Goal: Task Accomplishment & Management: Manage account settings

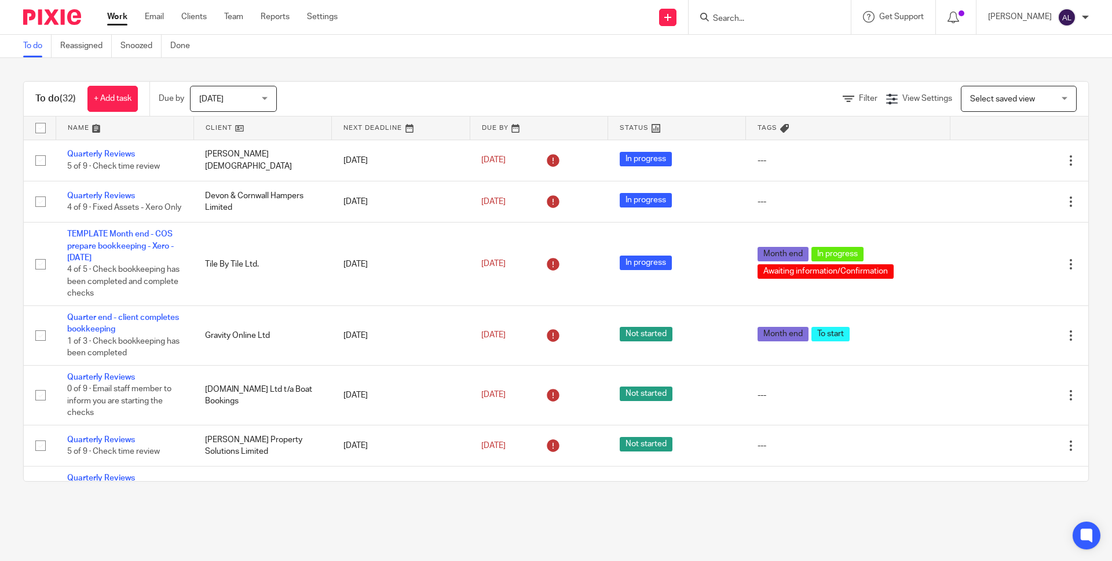
click at [739, 21] on input "Search" at bounding box center [764, 19] width 104 height 10
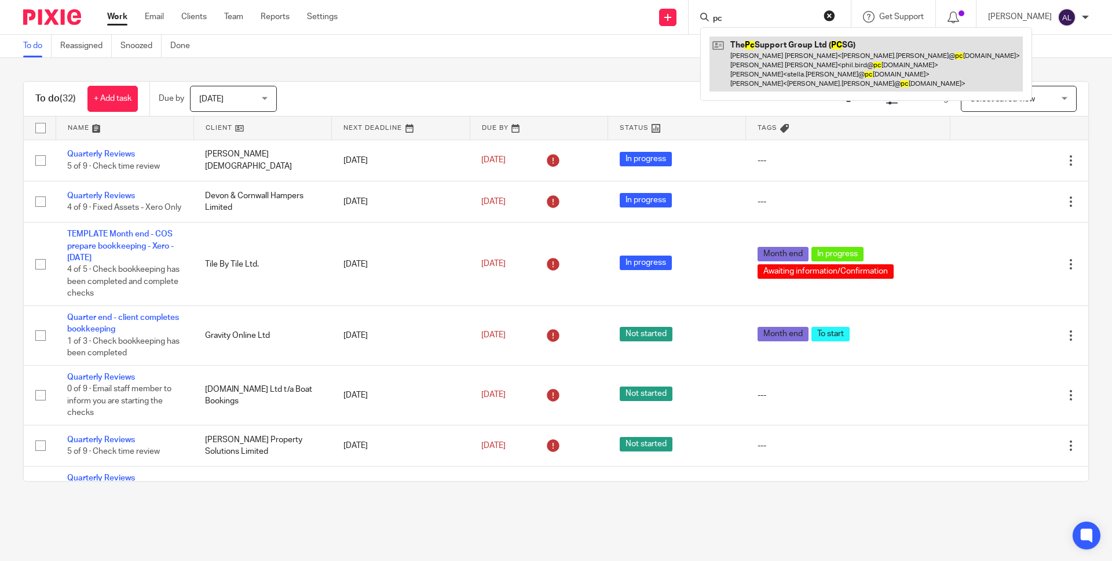
type input "pc"
click at [766, 50] on link at bounding box center [866, 64] width 313 height 55
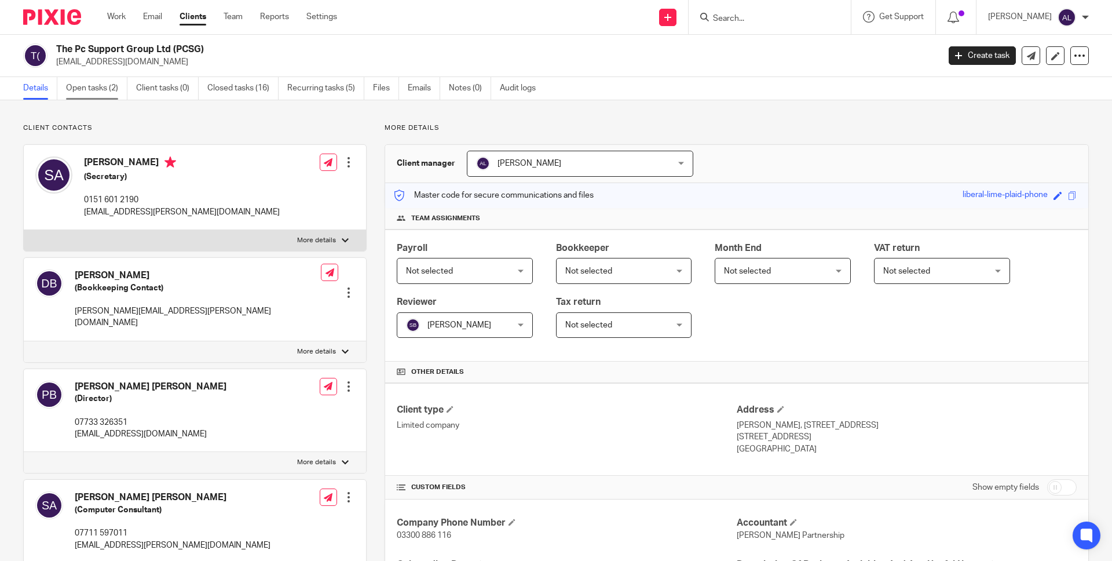
click at [105, 91] on link "Open tasks (2)" at bounding box center [96, 88] width 61 height 23
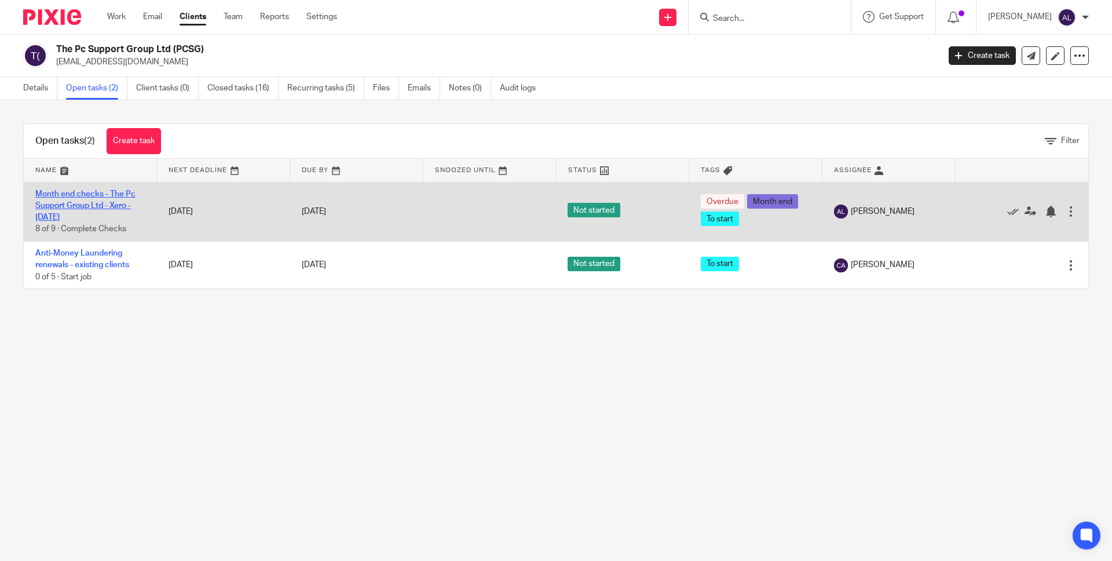
click at [98, 207] on link "Month end checks - The Pc Support Group Ltd - Xero - [DATE]" at bounding box center [85, 206] width 100 height 32
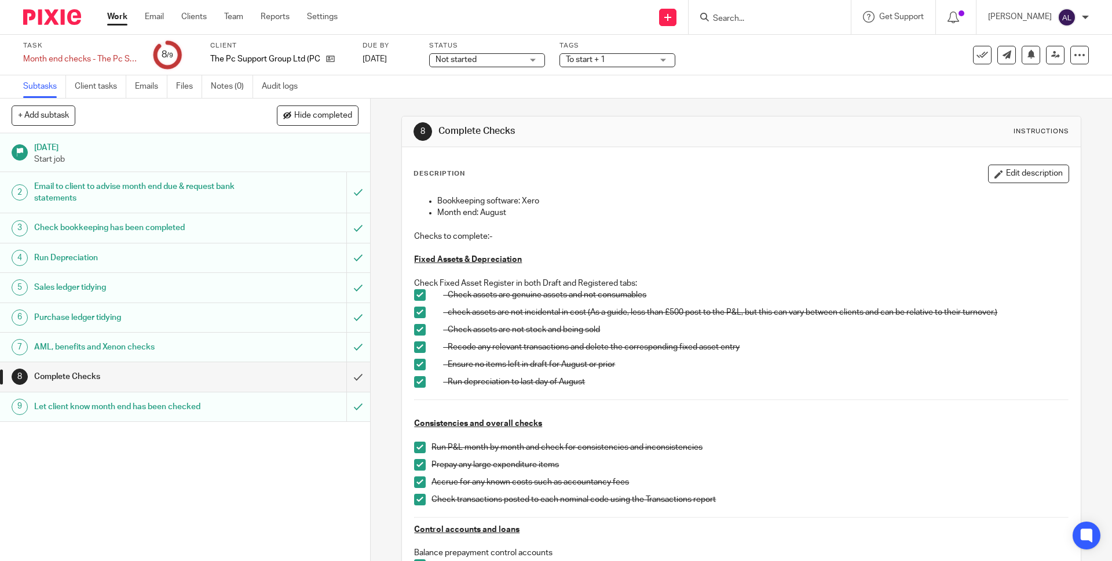
click at [284, 376] on div "Complete Checks" at bounding box center [184, 376] width 301 height 17
click at [345, 378] on input "submit" at bounding box center [185, 376] width 370 height 29
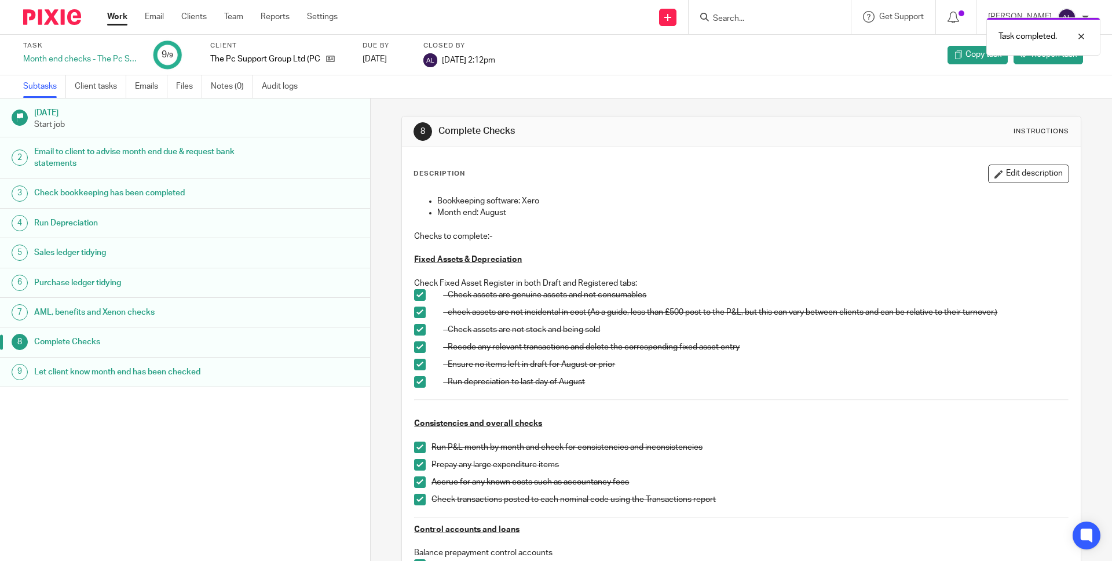
click at [120, 16] on link "Work" at bounding box center [117, 17] width 20 height 12
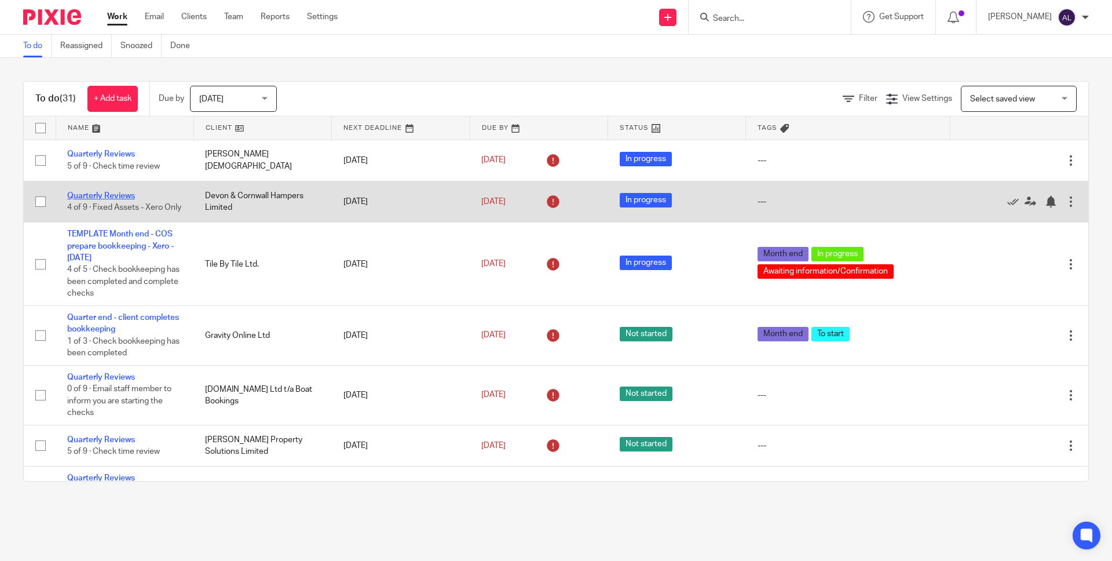
click at [113, 192] on link "Quarterly Reviews" at bounding box center [101, 196] width 68 height 8
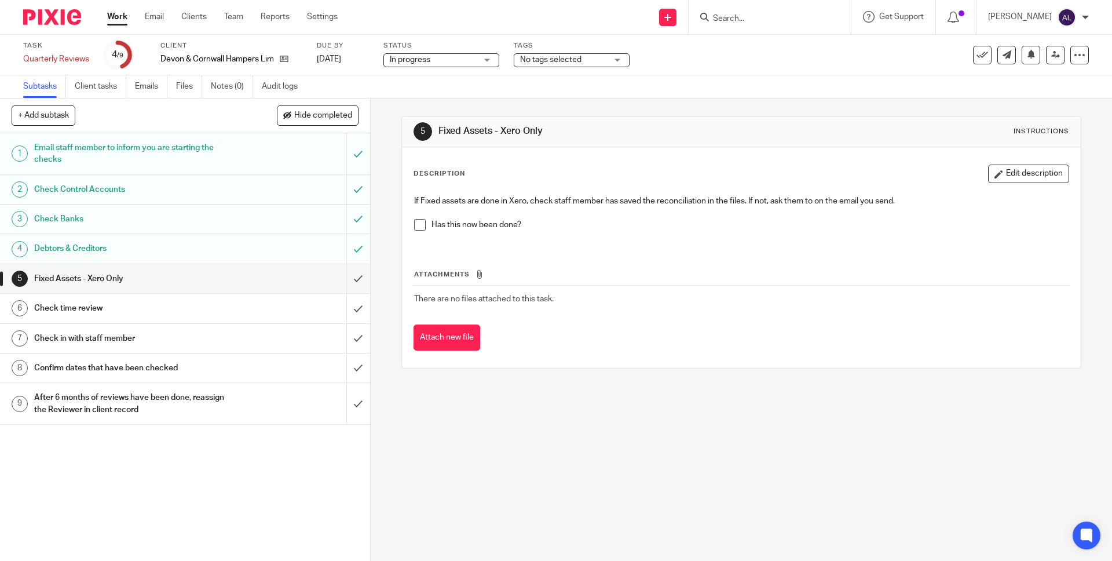
click at [414, 224] on span at bounding box center [420, 225] width 12 height 12
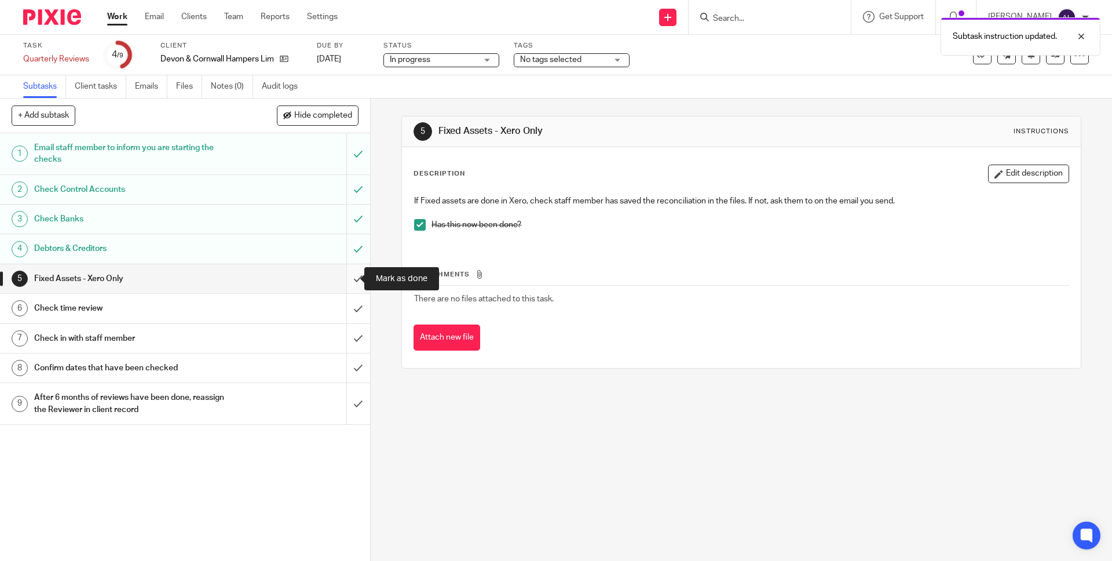
click at [347, 282] on input "submit" at bounding box center [185, 278] width 370 height 29
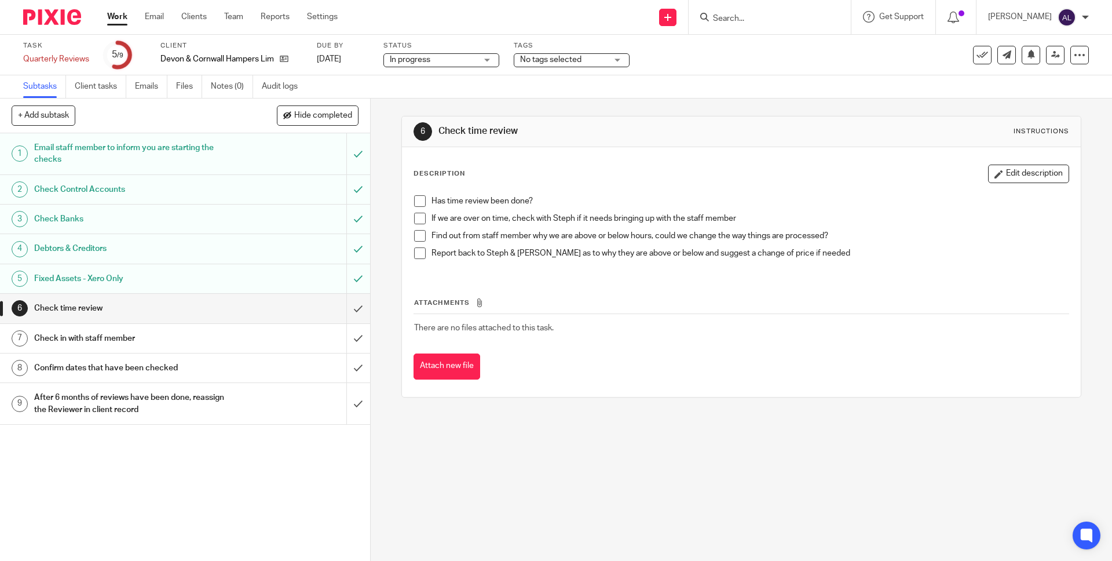
click at [417, 203] on span at bounding box center [420, 201] width 12 height 12
click at [416, 222] on span at bounding box center [420, 219] width 12 height 12
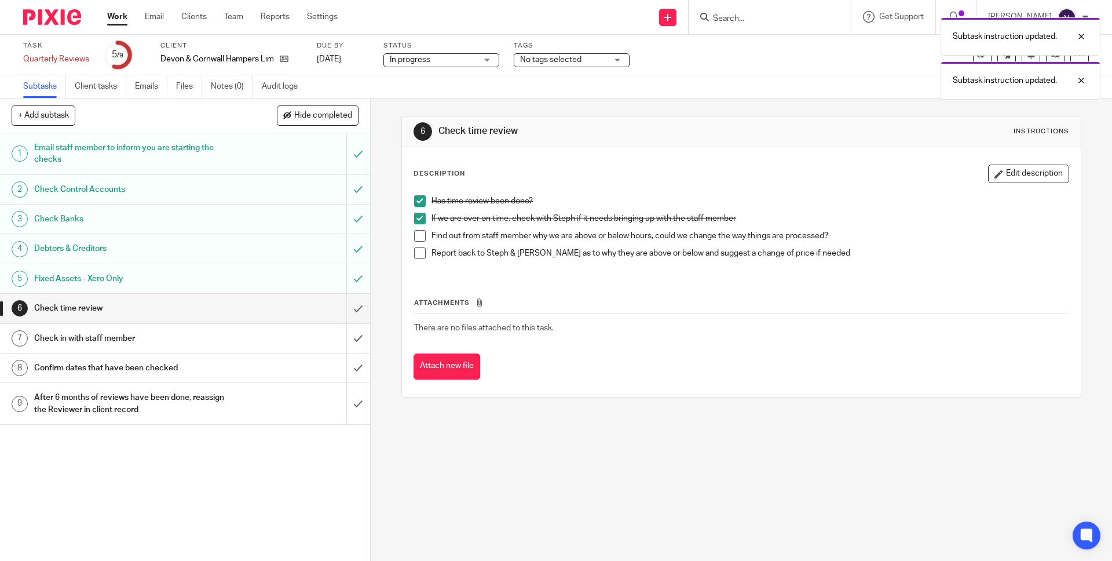
click at [418, 238] on span at bounding box center [420, 236] width 12 height 12
click at [419, 251] on span at bounding box center [420, 253] width 12 height 12
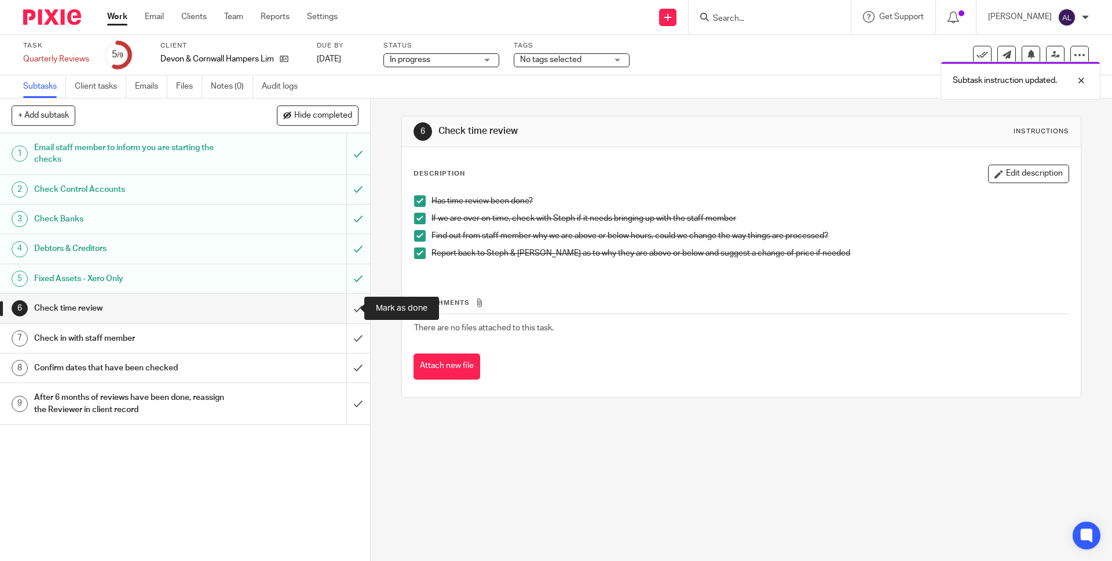
click at [341, 310] on input "submit" at bounding box center [185, 308] width 370 height 29
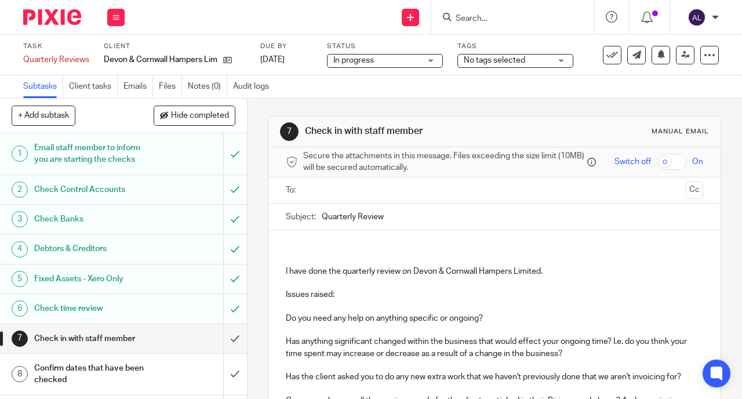
click at [315, 195] on input "text" at bounding box center [494, 190] width 374 height 13
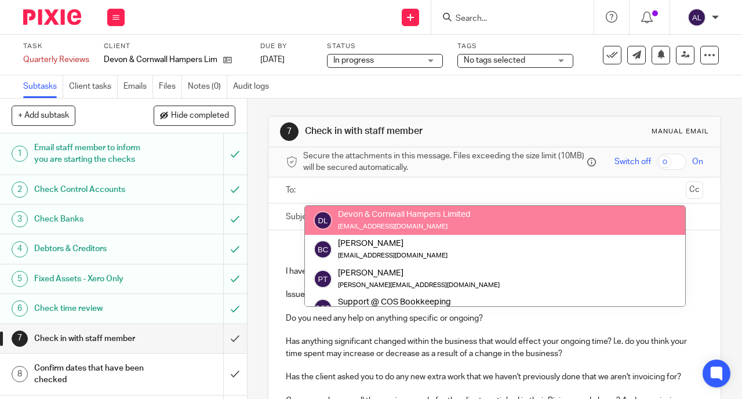
click at [307, 193] on input "text" at bounding box center [494, 190] width 374 height 13
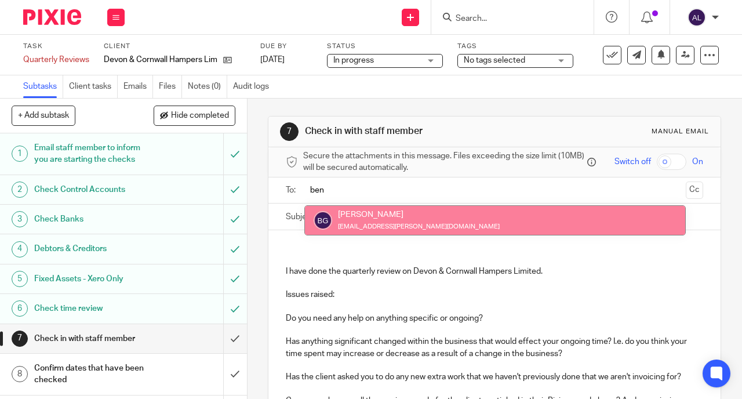
type input "ben"
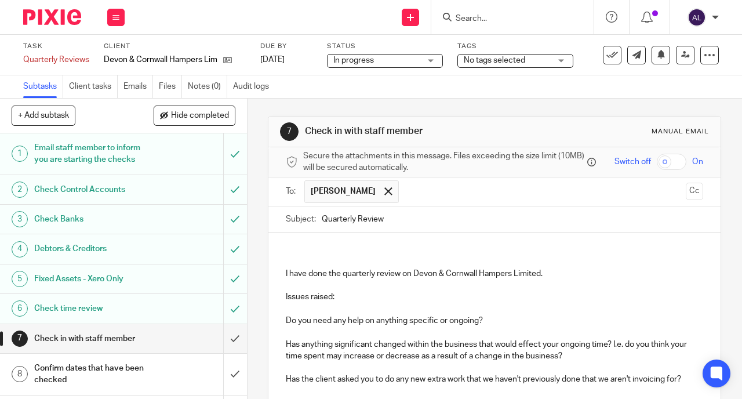
click at [294, 247] on div "I have done the quarterly review on Devon & Cornwall Hampers Limited. Issues ra…" at bounding box center [494, 348] width 452 height 232
click at [280, 254] on div "I have done the quarterly review on Devon & Cornwall Hampers Limited. Issues ra…" at bounding box center [494, 348] width 452 height 232
click at [305, 268] on p at bounding box center [494, 256] width 417 height 24
click at [335, 268] on p at bounding box center [494, 256] width 417 height 24
click at [479, 217] on input "Quarterly Review" at bounding box center [512, 219] width 381 height 26
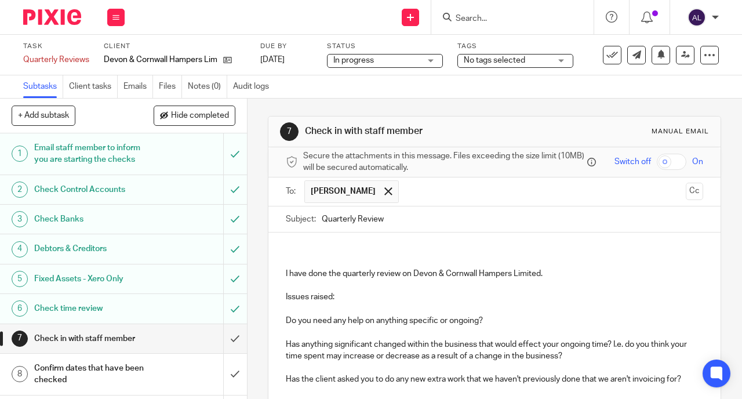
click at [310, 257] on p at bounding box center [494, 256] width 417 height 24
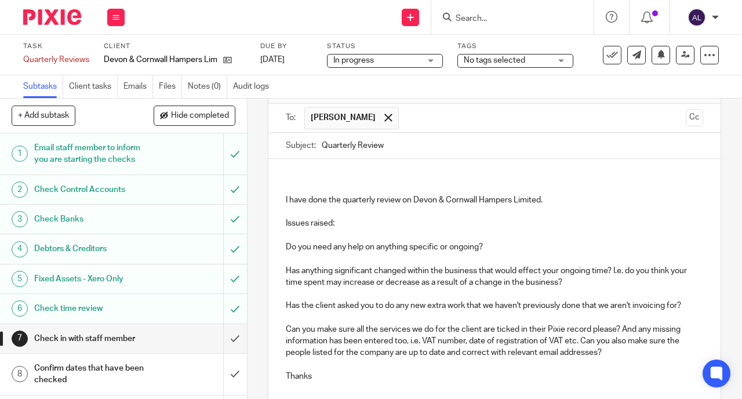
scroll to position [5, 0]
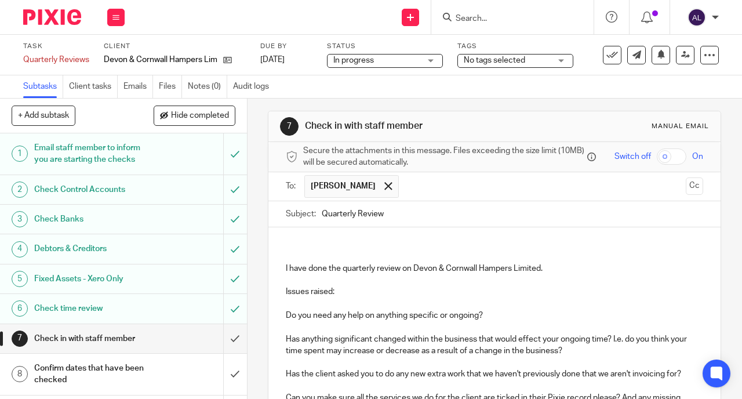
click at [275, 258] on div "I have done the quarterly review on Devon & Cornwall Hampers Limited. Issues ra…" at bounding box center [494, 343] width 452 height 232
click at [346, 297] on p "Issues raised:" at bounding box center [494, 292] width 417 height 12
click at [338, 295] on p "Issues raised:" at bounding box center [494, 292] width 417 height 12
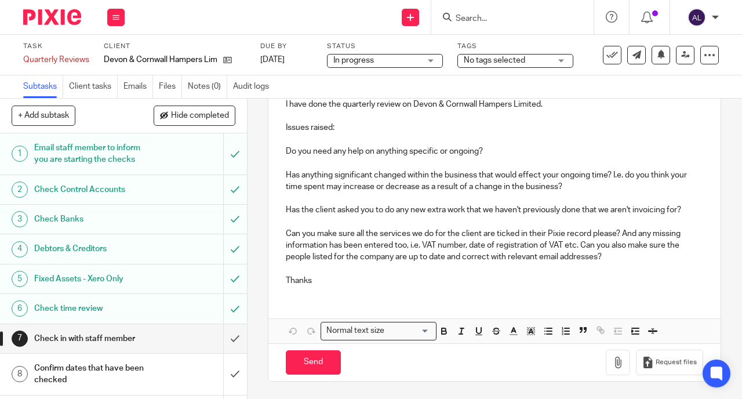
scroll to position [0, 0]
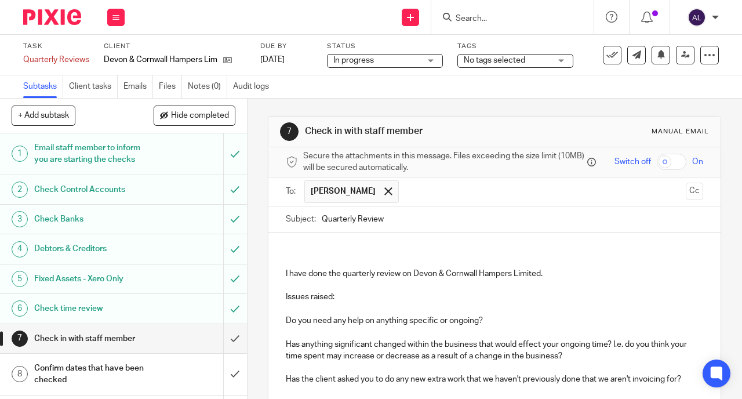
click at [315, 250] on p at bounding box center [494, 256] width 417 height 24
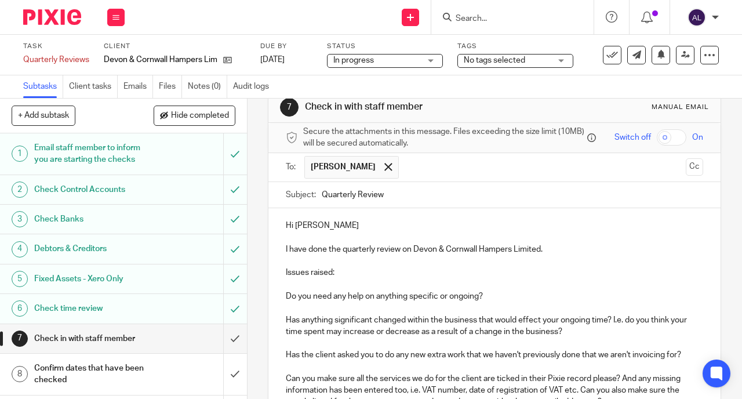
scroll to position [42, 0]
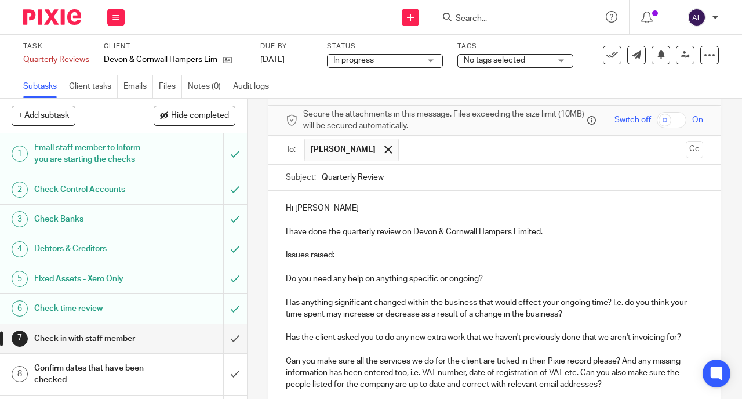
click at [344, 261] on p "Issues raised:" at bounding box center [494, 255] width 417 height 12
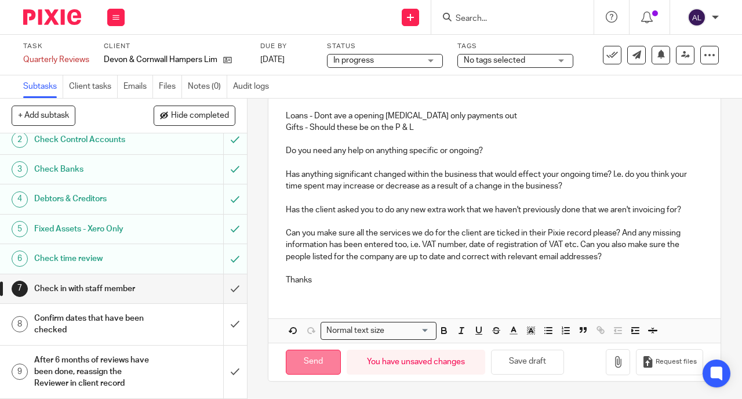
scroll to position [232, 0]
click at [304, 357] on input "Send" at bounding box center [313, 361] width 55 height 25
type input "Sent"
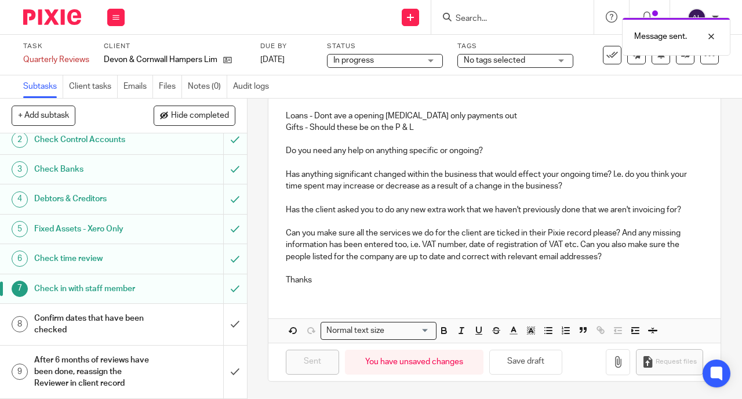
click at [144, 337] on h1 "Confirm dates that have been checked" at bounding box center [93, 324] width 118 height 30
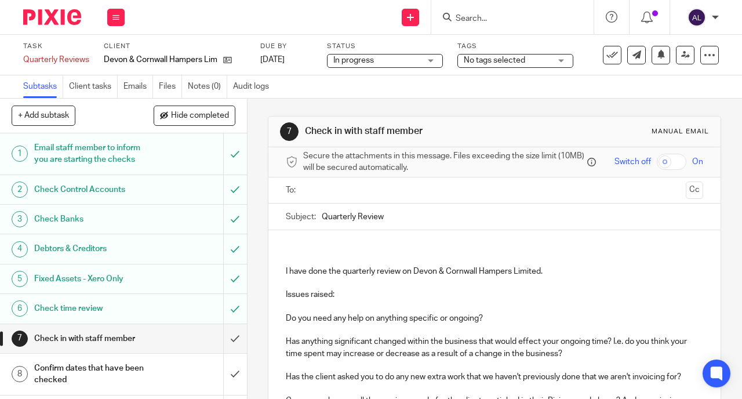
click at [480, 20] on input "Search" at bounding box center [506, 19] width 104 height 10
click at [460, 17] on input "Search" at bounding box center [506, 19] width 104 height 10
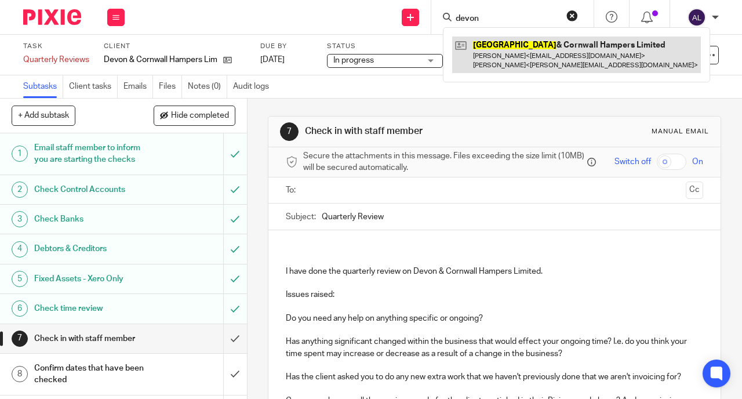
type input "devon"
click at [501, 49] on link at bounding box center [576, 55] width 249 height 36
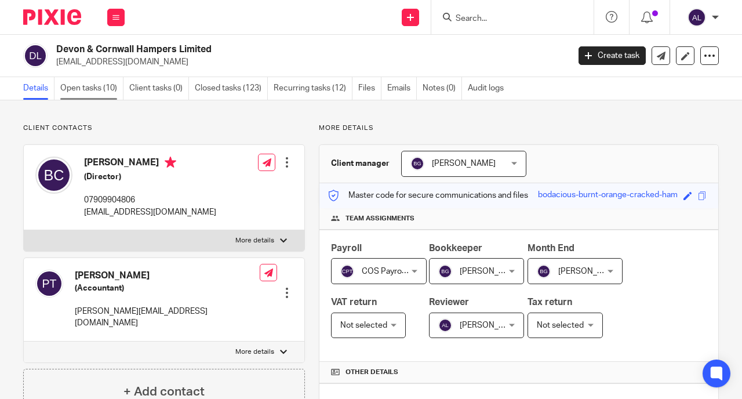
click at [96, 87] on link "Open tasks (10)" at bounding box center [91, 88] width 63 height 23
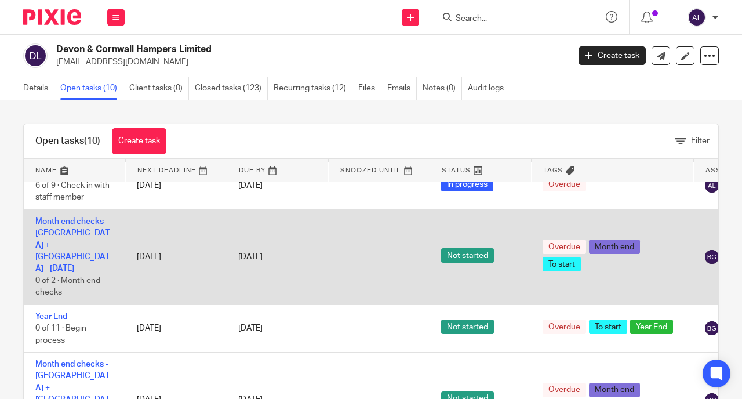
scroll to position [54, 0]
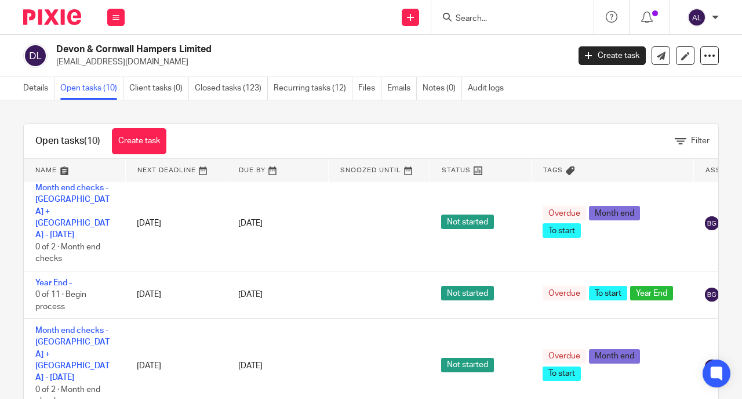
click at [48, 172] on link at bounding box center [74, 170] width 101 height 23
